Goal: Check status: Check status

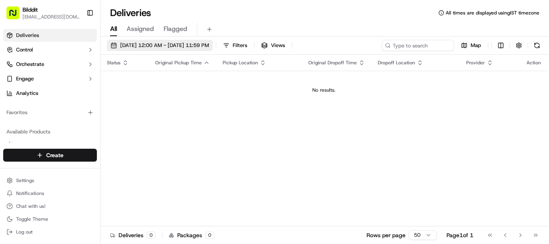
click at [188, 46] on span "[DATE] 12:00 AM - [DATE] 11:59 PM" at bounding box center [164, 45] width 89 height 7
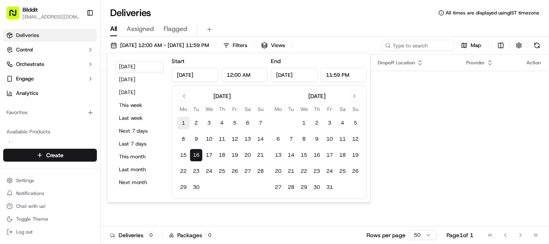
click at [184, 123] on button "1" at bounding box center [183, 122] width 13 height 13
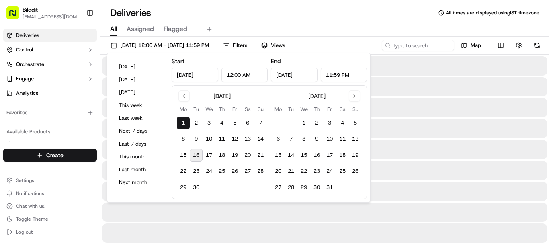
type input "[DATE]"
click at [193, 151] on button "16" at bounding box center [196, 155] width 13 height 13
type input "[DATE]"
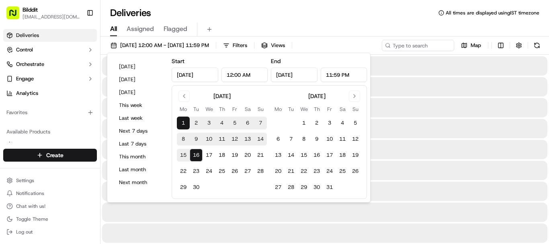
click at [207, 142] on button "10" at bounding box center [208, 139] width 13 height 13
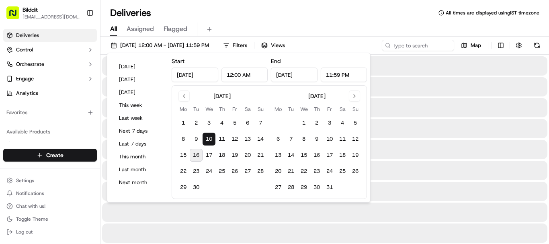
type input "[DATE]"
click at [196, 157] on button "16" at bounding box center [196, 155] width 13 height 13
type input "[DATE]"
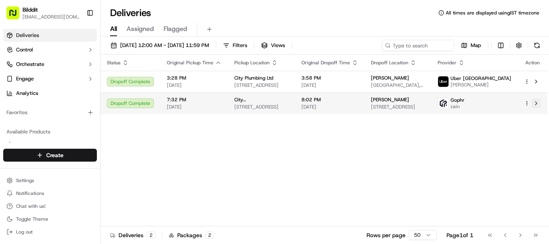
click at [539, 106] on button at bounding box center [536, 103] width 10 height 10
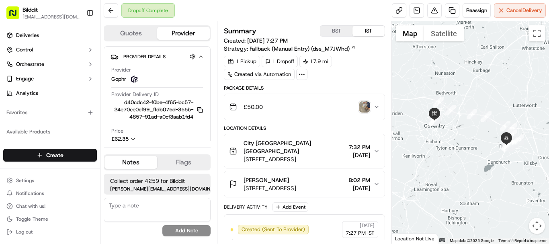
click at [374, 104] on icon "button" at bounding box center [376, 107] width 6 height 6
